Goal: Navigation & Orientation: Find specific page/section

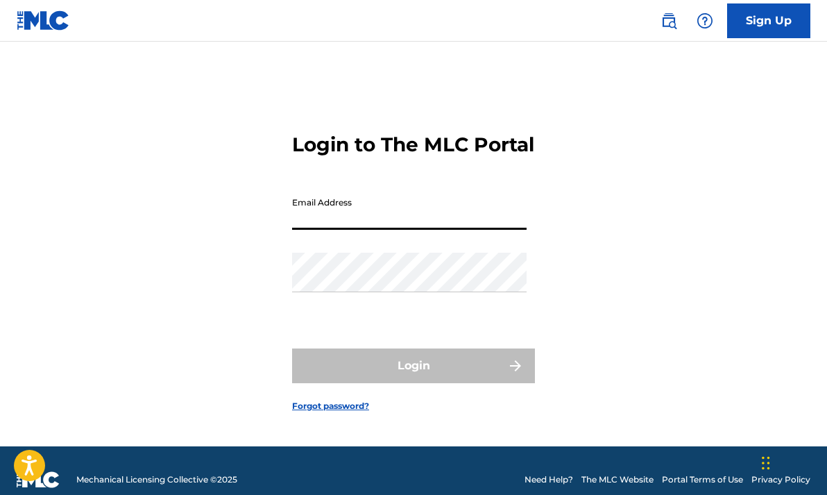
type input "[EMAIL_ADDRESS][DOMAIN_NAME]"
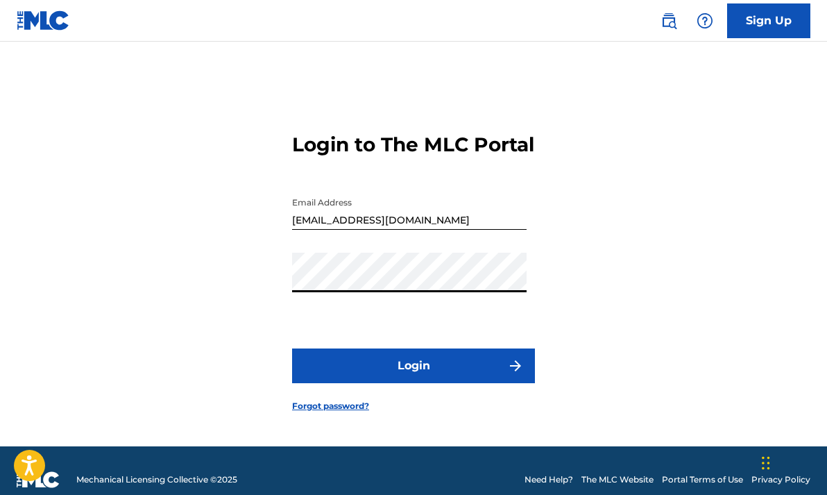
click at [417, 369] on button "Login" at bounding box center [413, 365] width 243 height 35
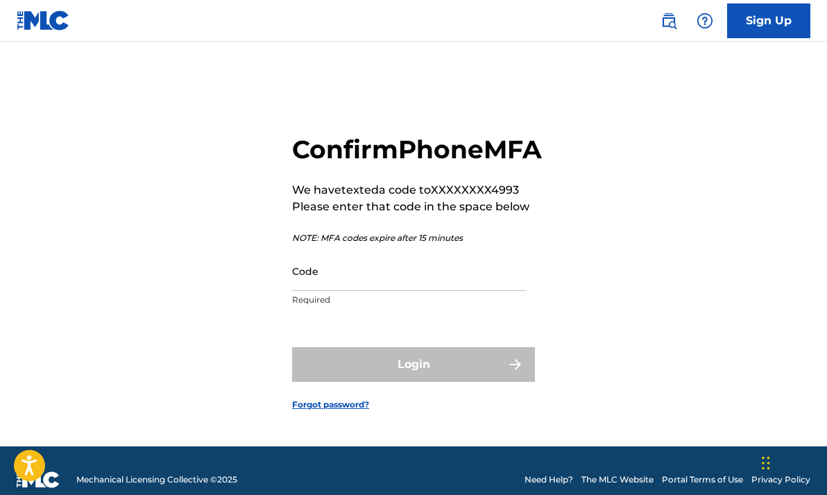
click at [397, 291] on input "Code" at bounding box center [409, 271] width 235 height 40
click at [336, 291] on input "Code" at bounding box center [409, 271] width 235 height 40
paste input "546653"
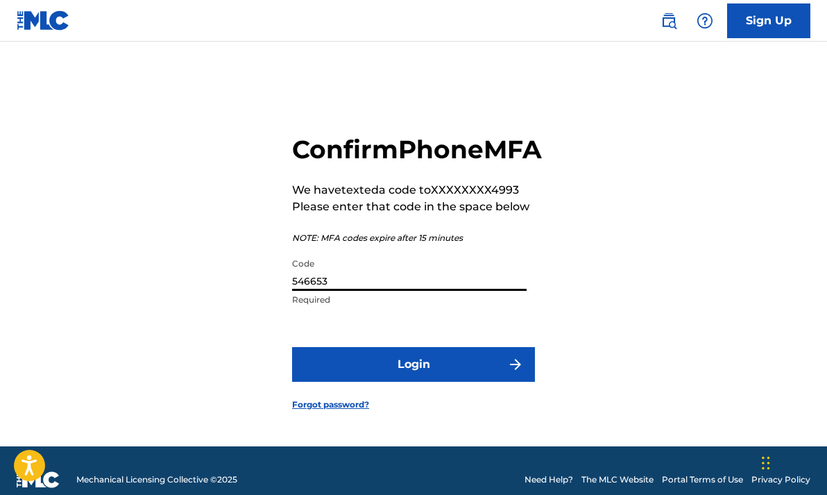
type input "546653"
click at [423, 375] on button "Login" at bounding box center [413, 364] width 243 height 35
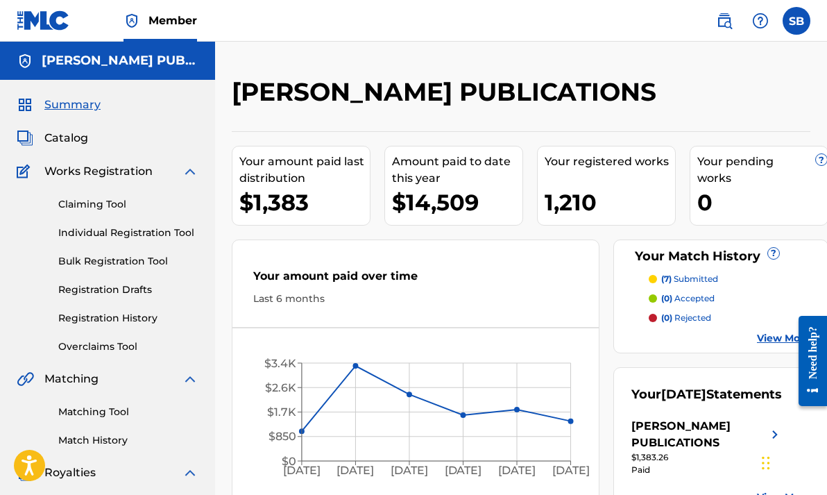
click at [67, 134] on span "Catalog" at bounding box center [66, 138] width 44 height 17
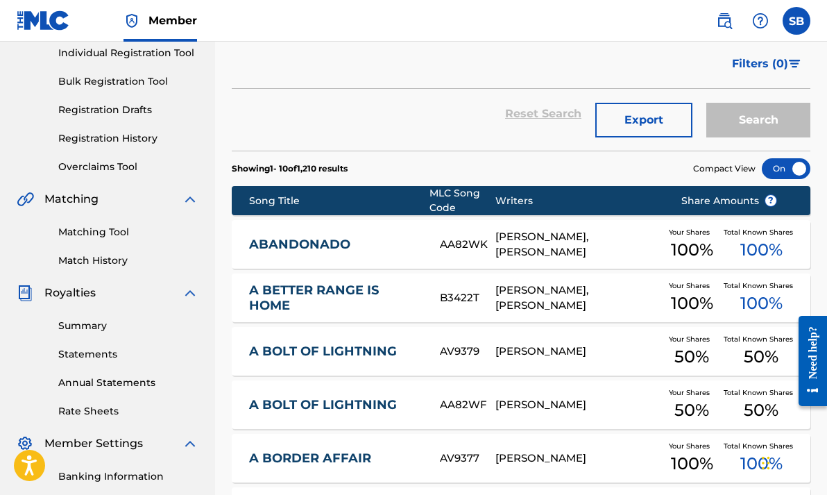
scroll to position [181, 0]
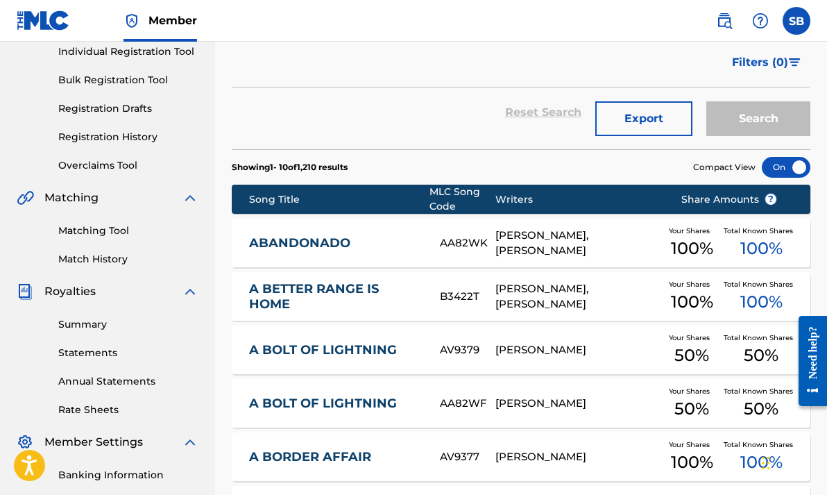
click at [312, 244] on link "ABANDONADO" at bounding box center [335, 243] width 172 height 16
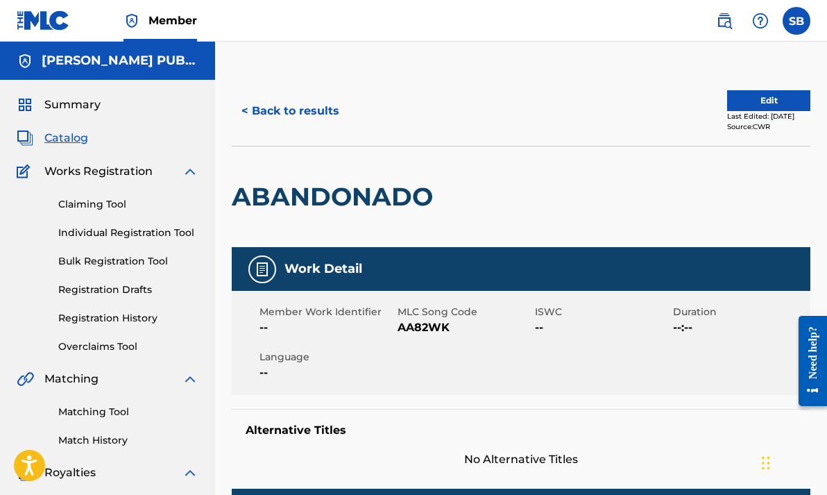
click at [307, 113] on button "< Back to results" at bounding box center [290, 111] width 117 height 35
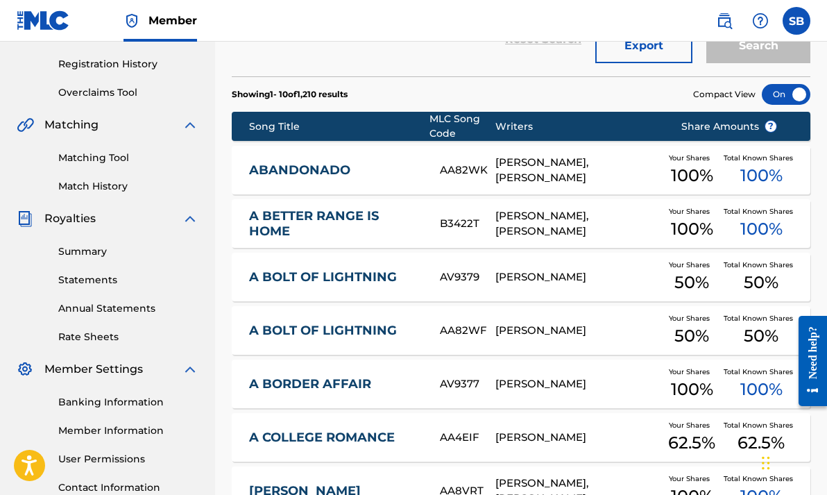
scroll to position [258, 0]
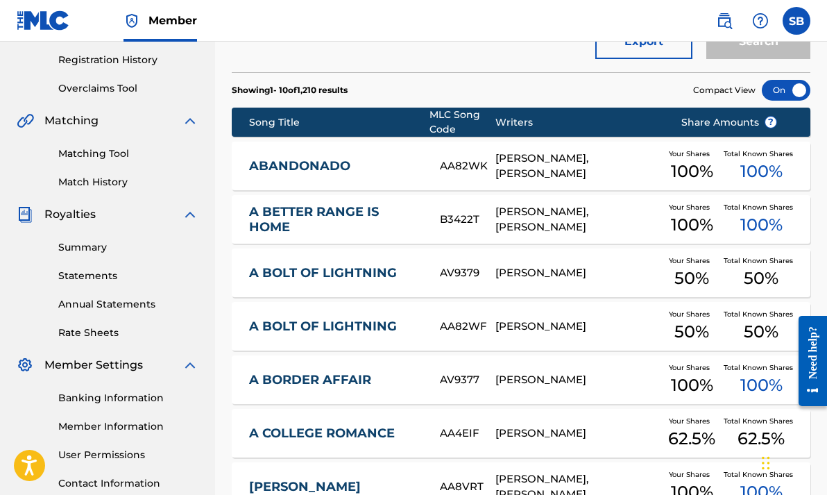
click at [283, 210] on link "A BETTER RANGE IS HOME" at bounding box center [335, 219] width 172 height 31
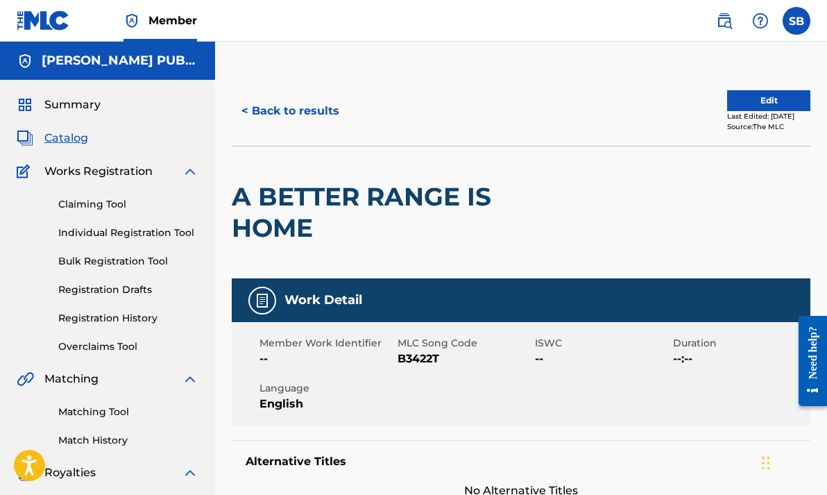
click at [262, 106] on button "< Back to results" at bounding box center [290, 111] width 117 height 35
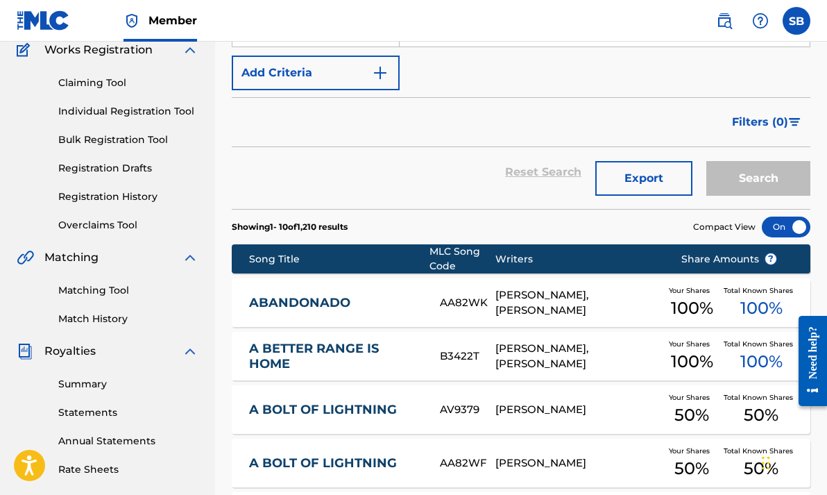
scroll to position [135, 0]
